Goal: Task Accomplishment & Management: Manage account settings

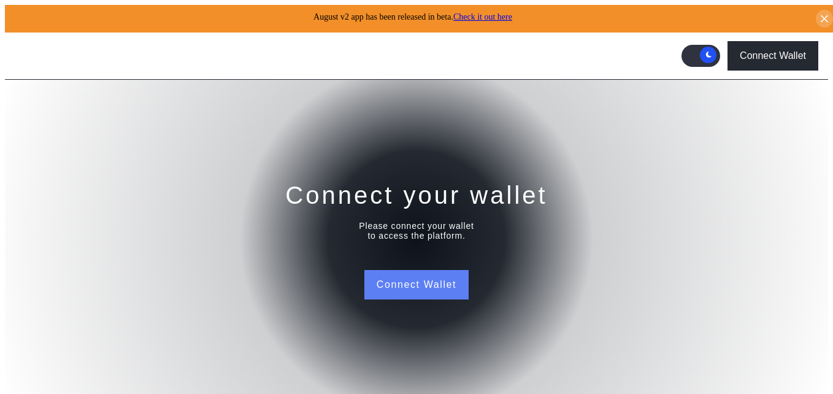
click at [429, 270] on button "Connect Wallet" at bounding box center [417, 284] width 104 height 29
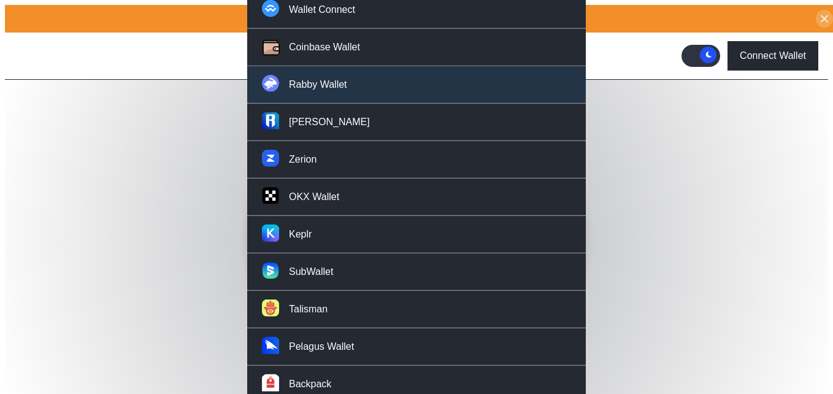
click at [341, 101] on button "Rabby Wallet" at bounding box center [416, 84] width 339 height 37
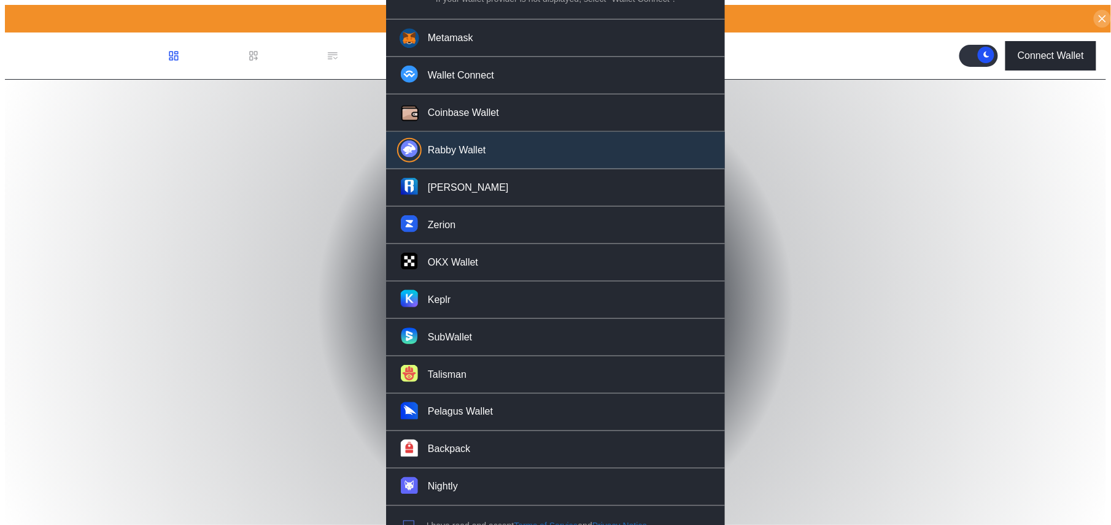
click at [408, 393] on label "modal" at bounding box center [408, 526] width 11 height 11
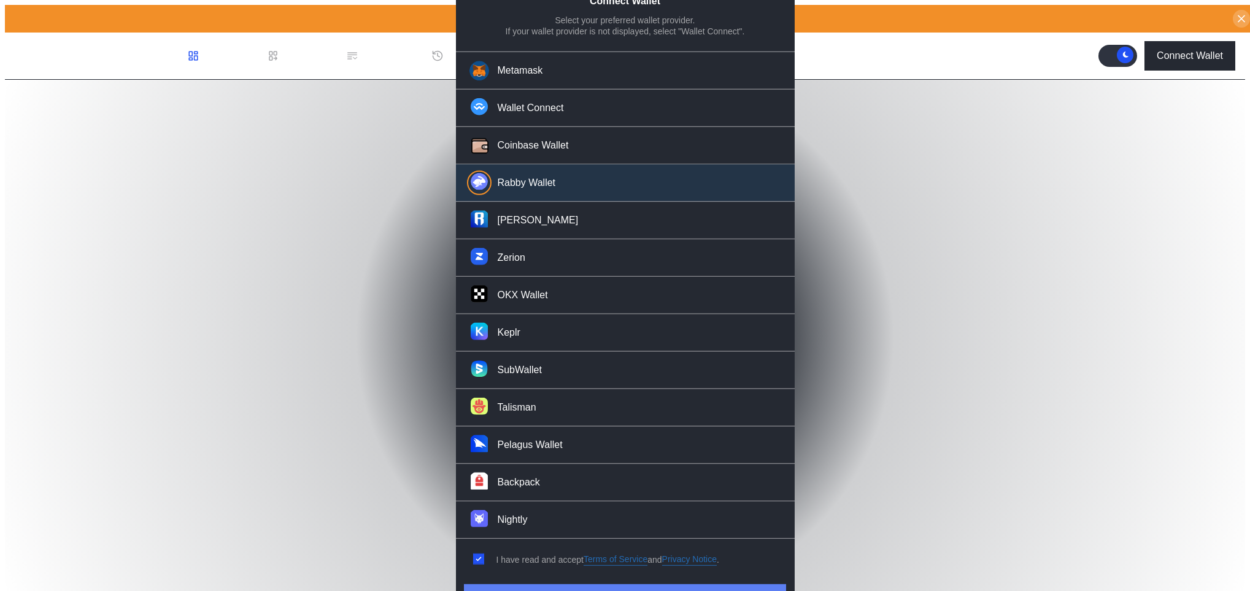
click at [720, 393] on button "Connect" at bounding box center [625, 598] width 322 height 29
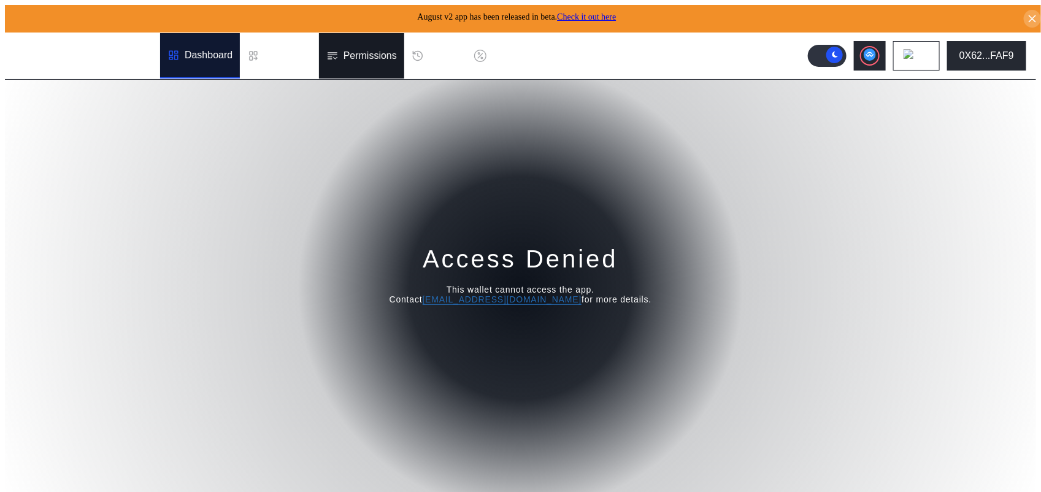
click at [369, 57] on div "Permissions" at bounding box center [361, 55] width 85 height 45
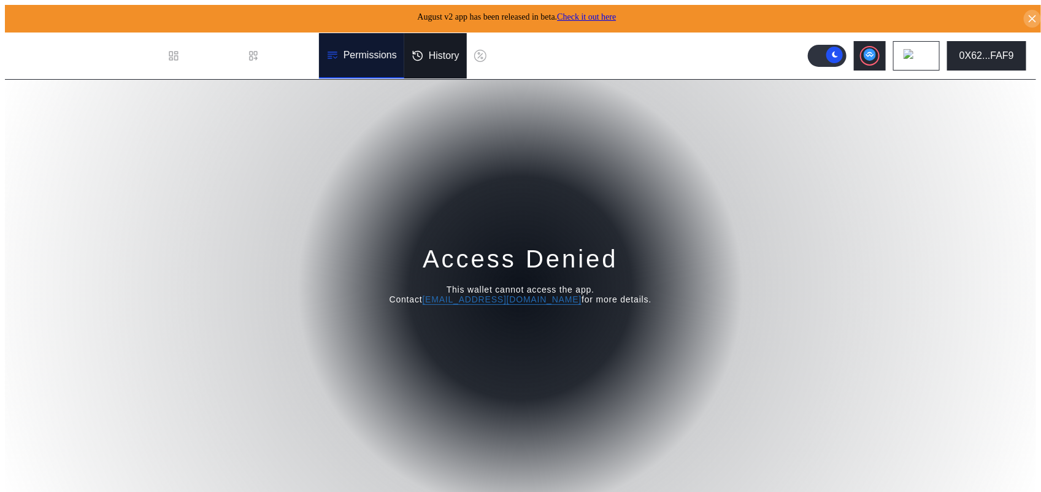
click at [409, 55] on div "History" at bounding box center [435, 55] width 63 height 45
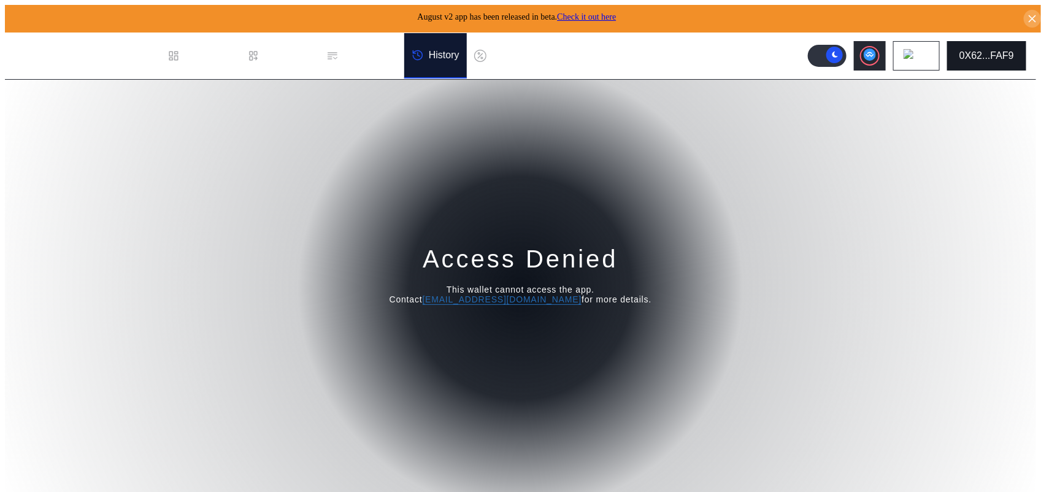
click at [833, 41] on button "0X62...FAF9" at bounding box center [987, 55] width 79 height 29
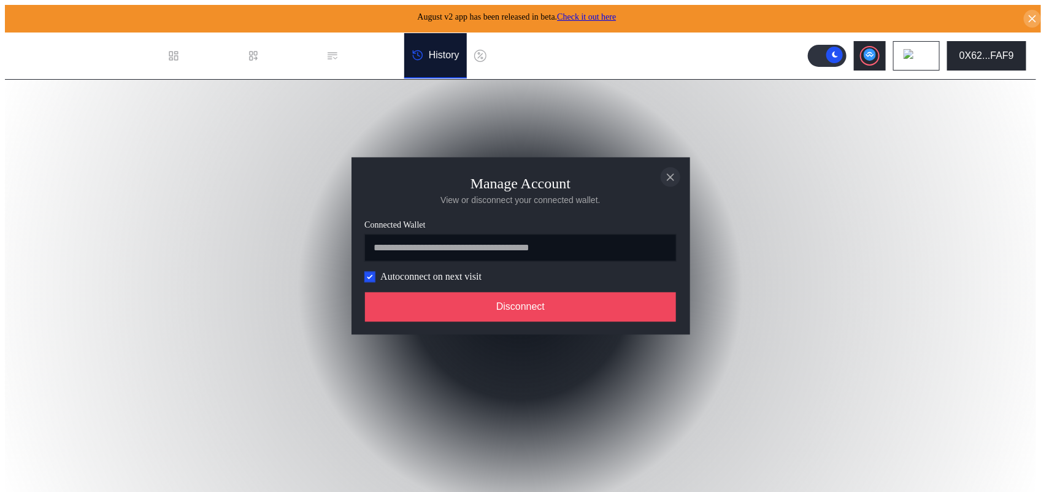
click at [676, 172] on icon "close modal" at bounding box center [671, 177] width 12 height 13
